Goal: Find specific page/section: Find specific page/section

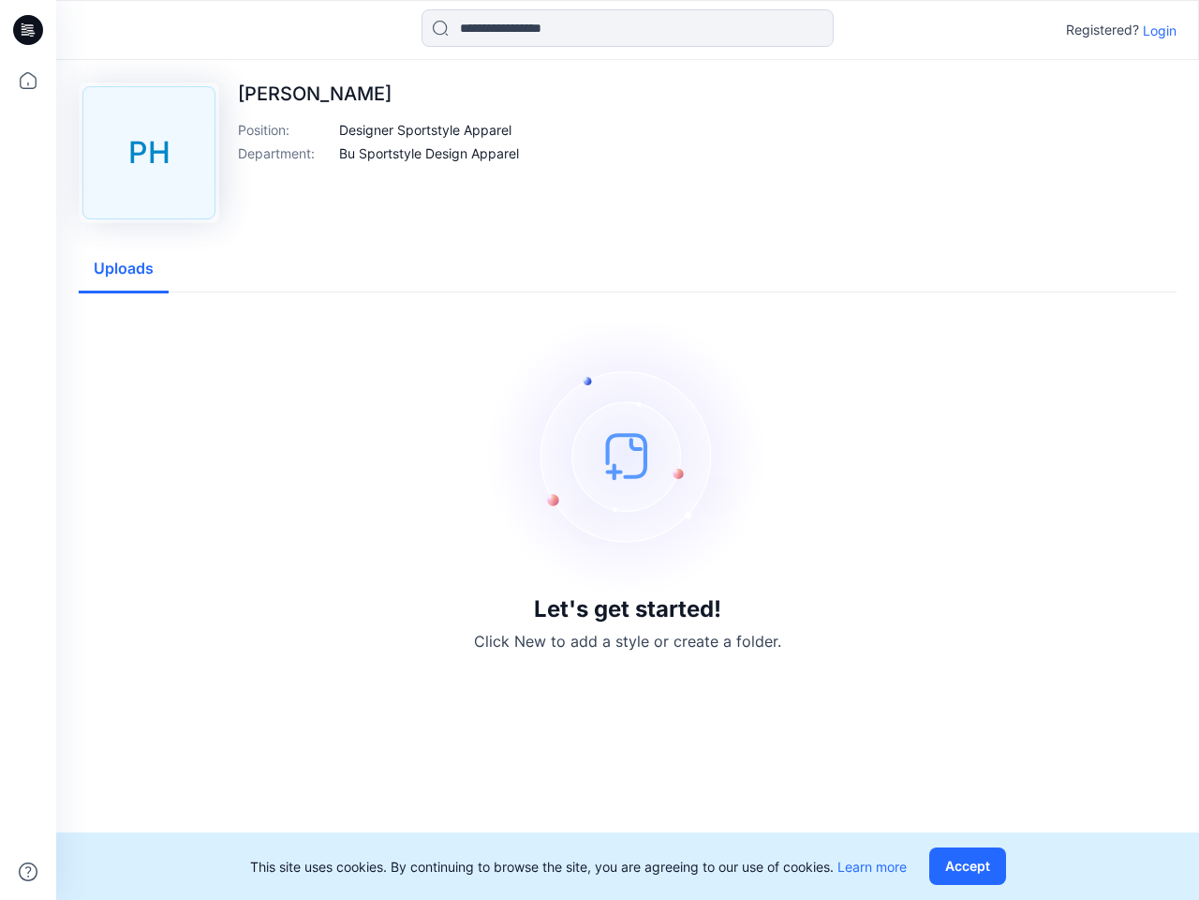
click at [600, 450] on img at bounding box center [627, 455] width 281 height 281
click at [29, 30] on icon at bounding box center [30, 30] width 7 height 1
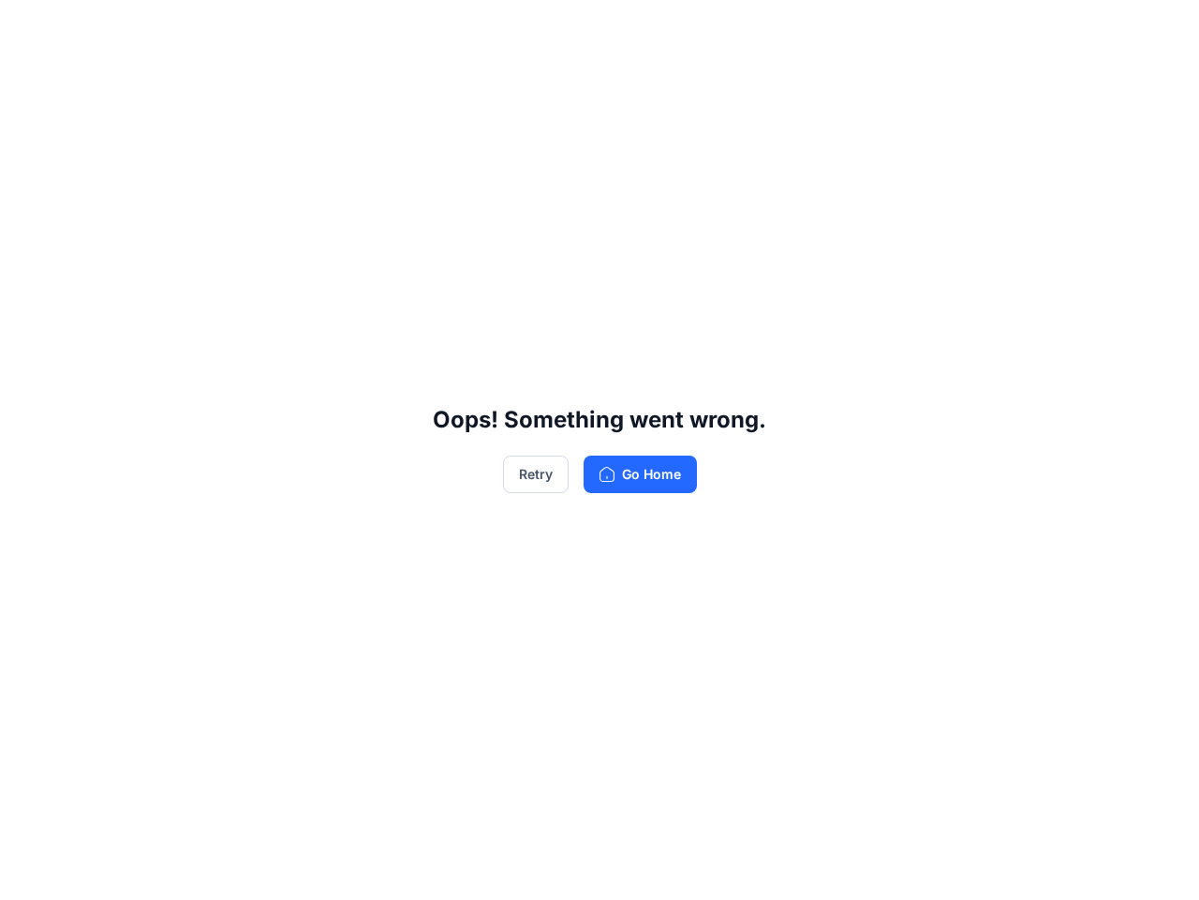
click at [28, 871] on div "Oops! Something went wrong. Retry Go Home" at bounding box center [599, 450] width 1199 height 900
click at [628, 28] on div "Oops! Something went wrong. Retry Go Home" at bounding box center [599, 450] width 1199 height 900
click at [1160, 30] on div "Oops! Something went wrong. Retry Go Home" at bounding box center [599, 450] width 1199 height 900
click at [426, 129] on div "Oops! Something went wrong. Retry Go Home" at bounding box center [599, 450] width 1199 height 900
click at [430, 153] on div "Oops! Something went wrong. Retry Go Home" at bounding box center [599, 450] width 1199 height 900
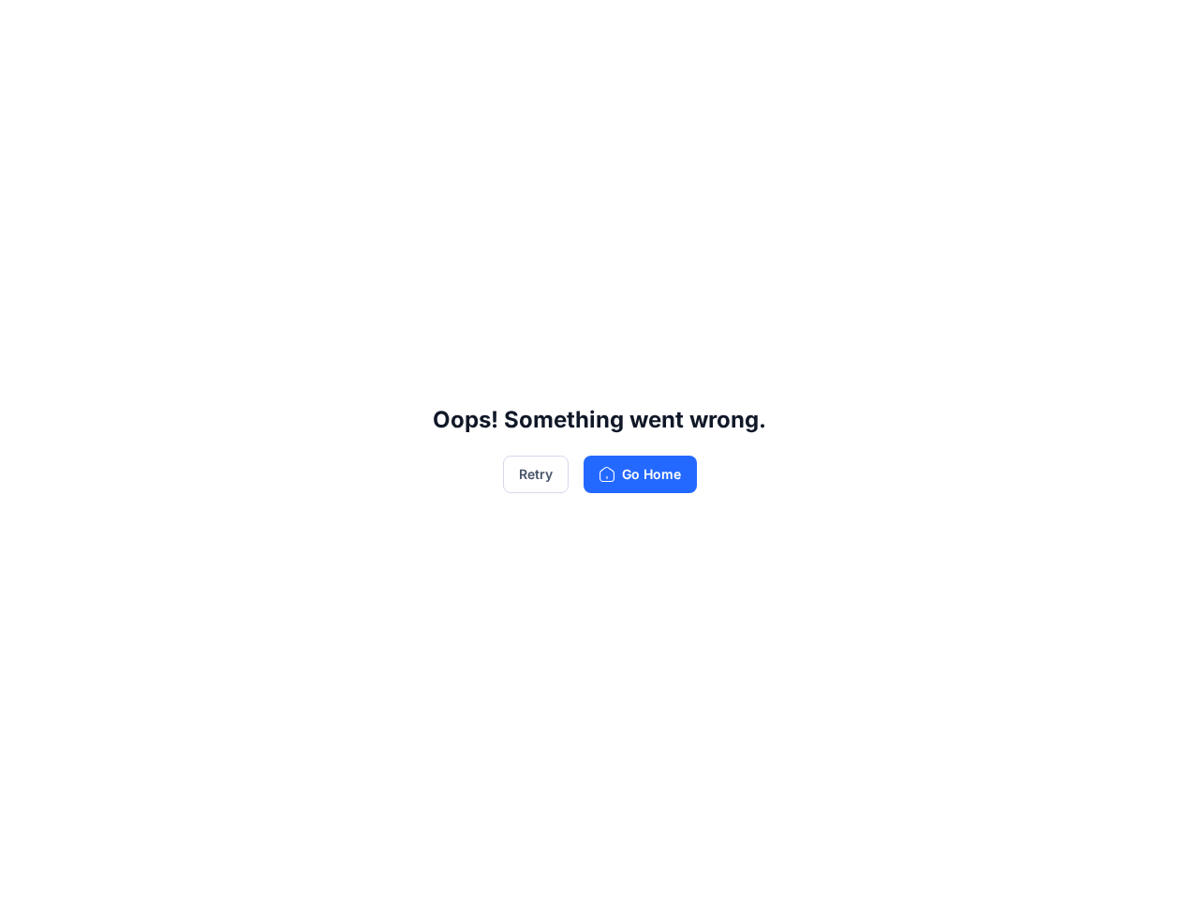
click at [124, 269] on div "Oops! Something went wrong. Retry Go Home" at bounding box center [599, 450] width 1199 height 900
click at [972, 866] on div "Oops! Something went wrong. Retry Go Home" at bounding box center [599, 450] width 1199 height 900
